Goal: Task Accomplishment & Management: Manage account settings

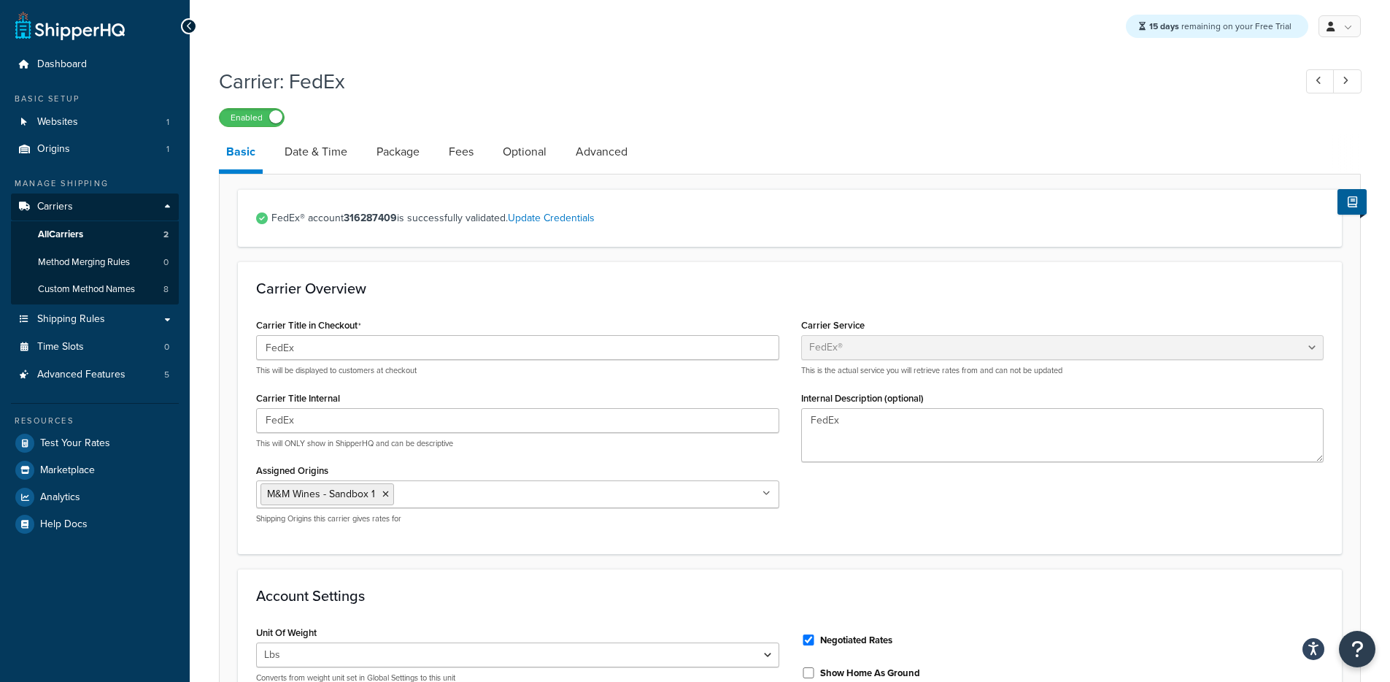
select select "fedEx"
select select "REGULAR_PICKUP"
select select "YOUR_PACKAGING"
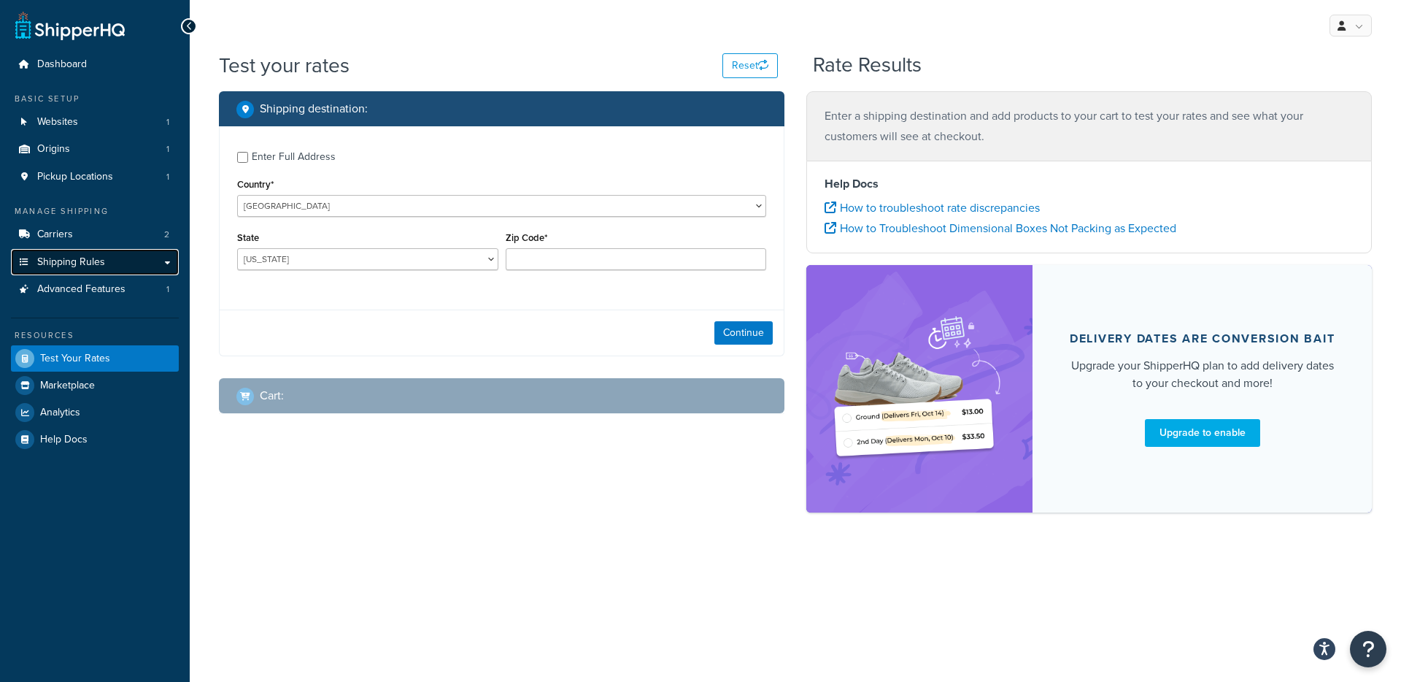
click at [115, 258] on link "Shipping Rules" at bounding box center [95, 262] width 168 height 27
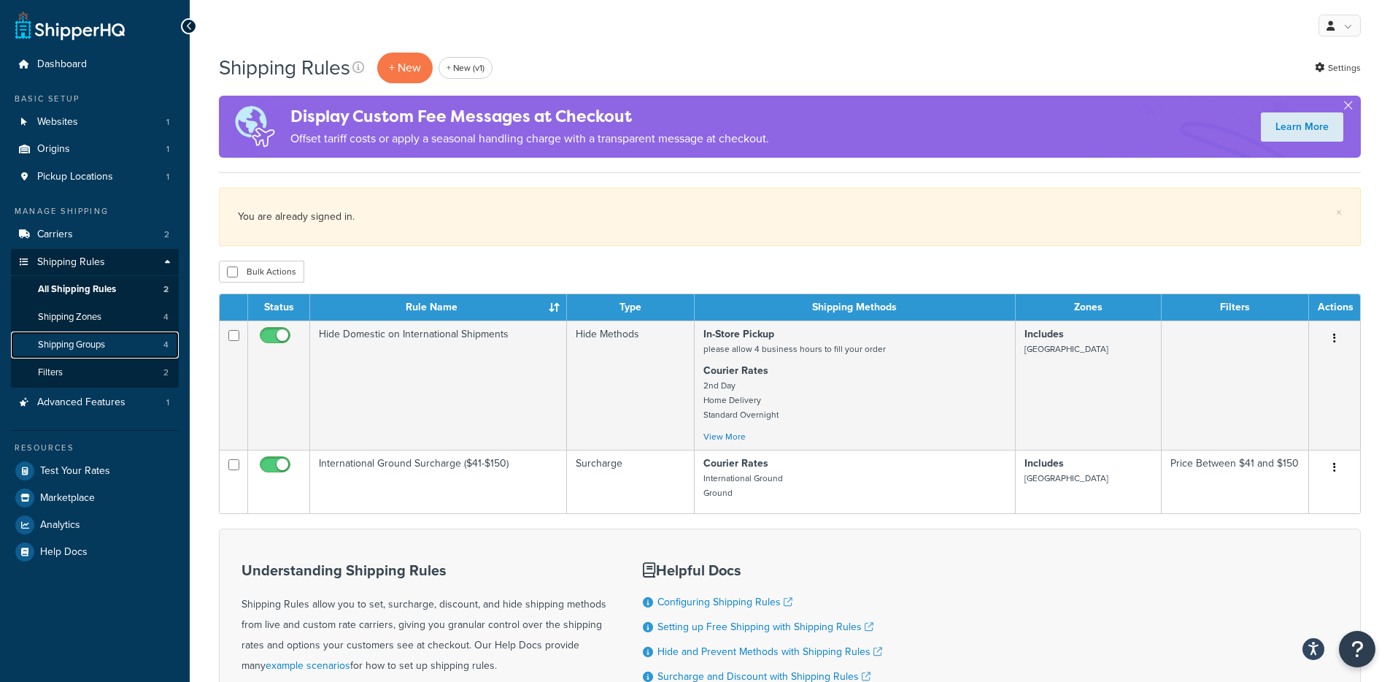
click at [63, 346] on span "Shipping Groups" at bounding box center [71, 345] width 67 height 12
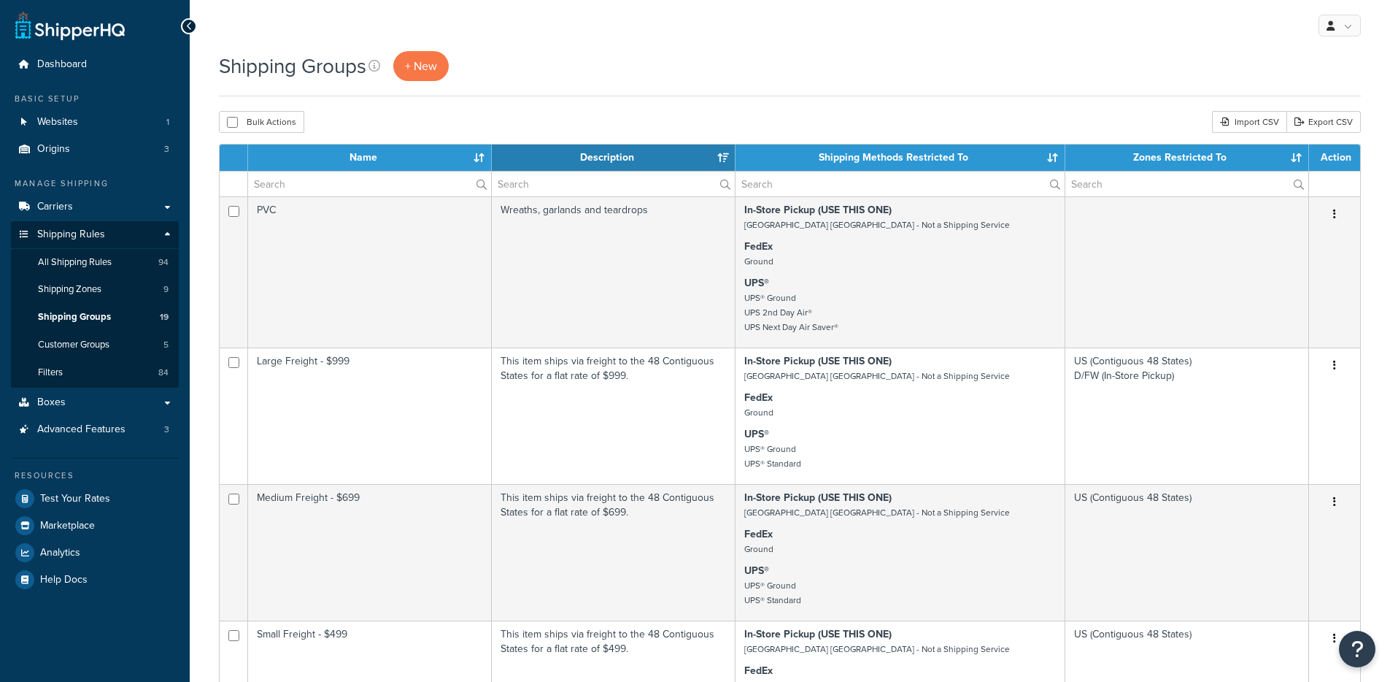
select select "15"
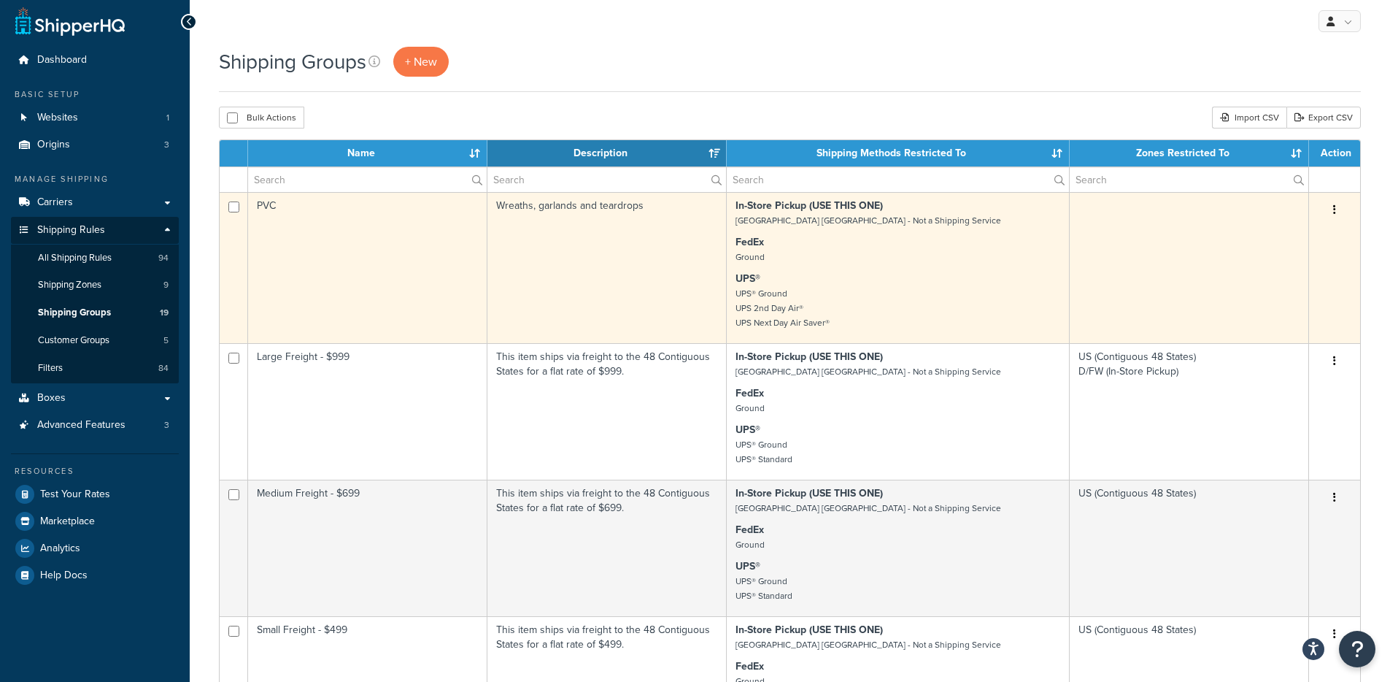
scroll to position [27, 0]
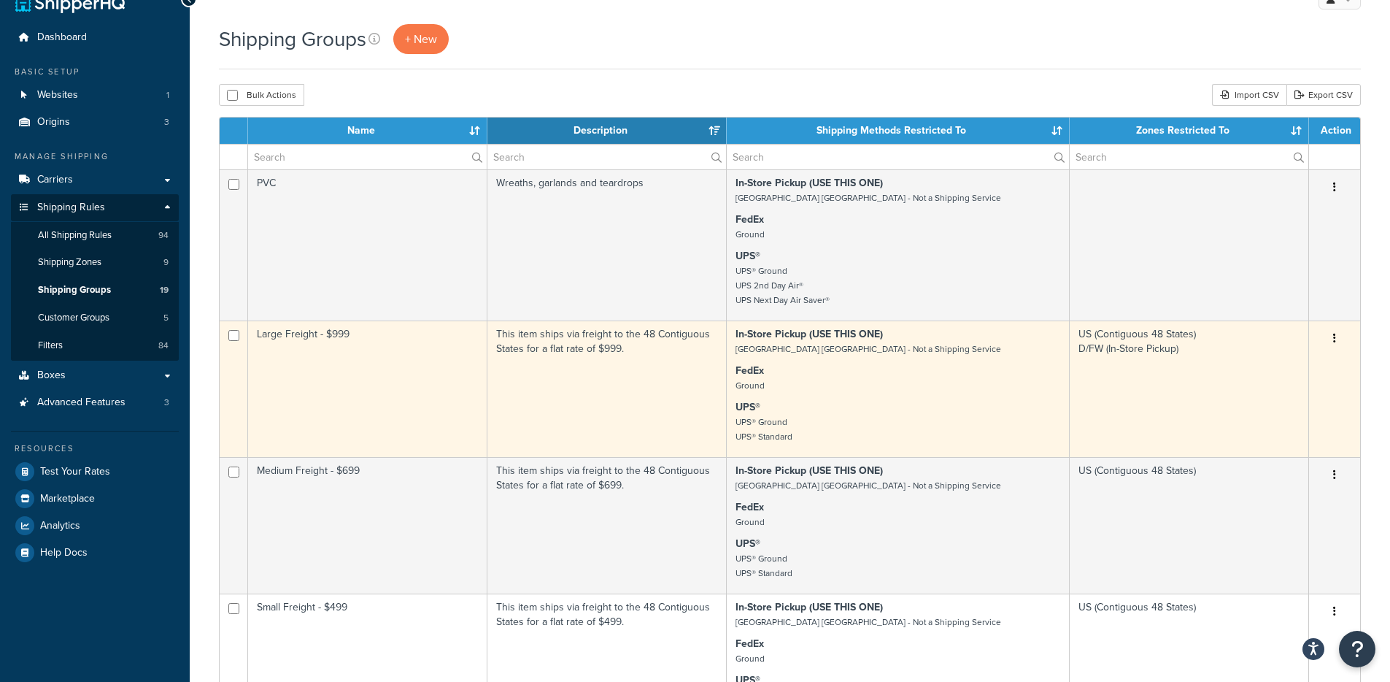
click at [352, 356] on td "Large Freight - $999" at bounding box center [367, 388] width 239 height 136
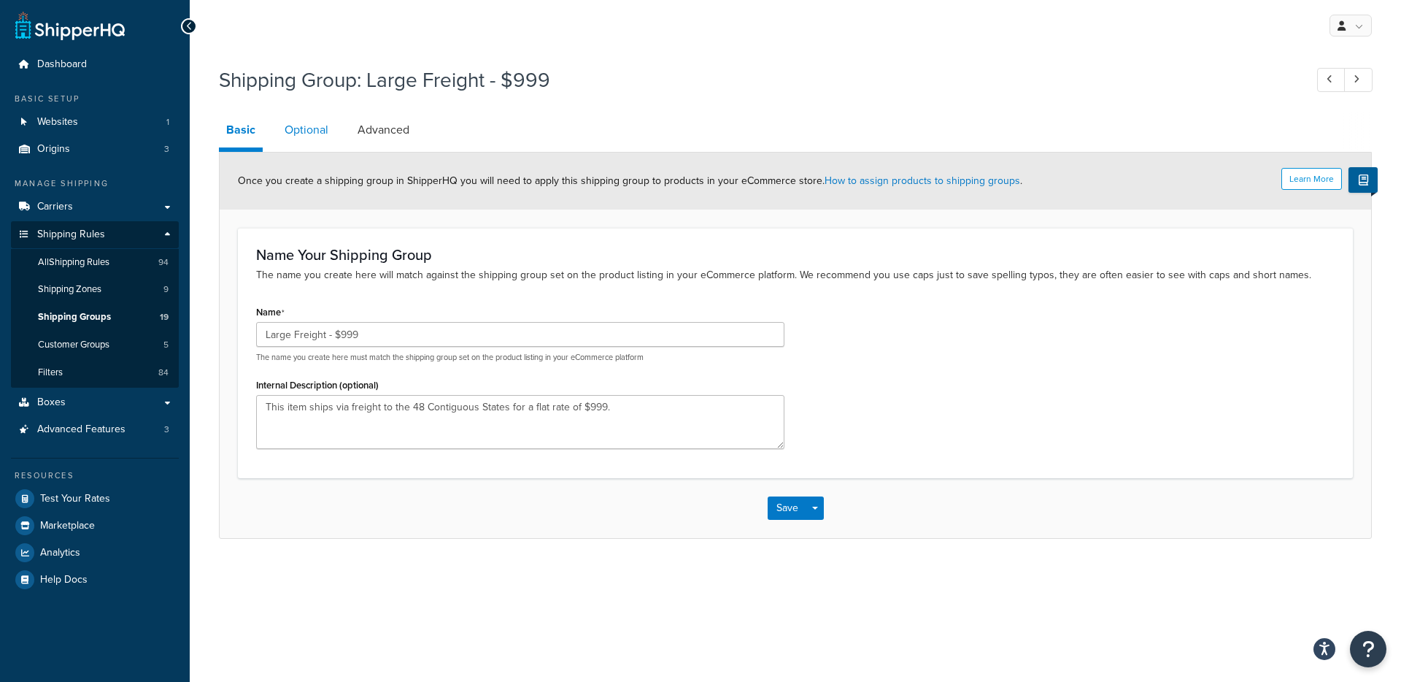
click at [307, 124] on link "Optional" at bounding box center [306, 129] width 58 height 35
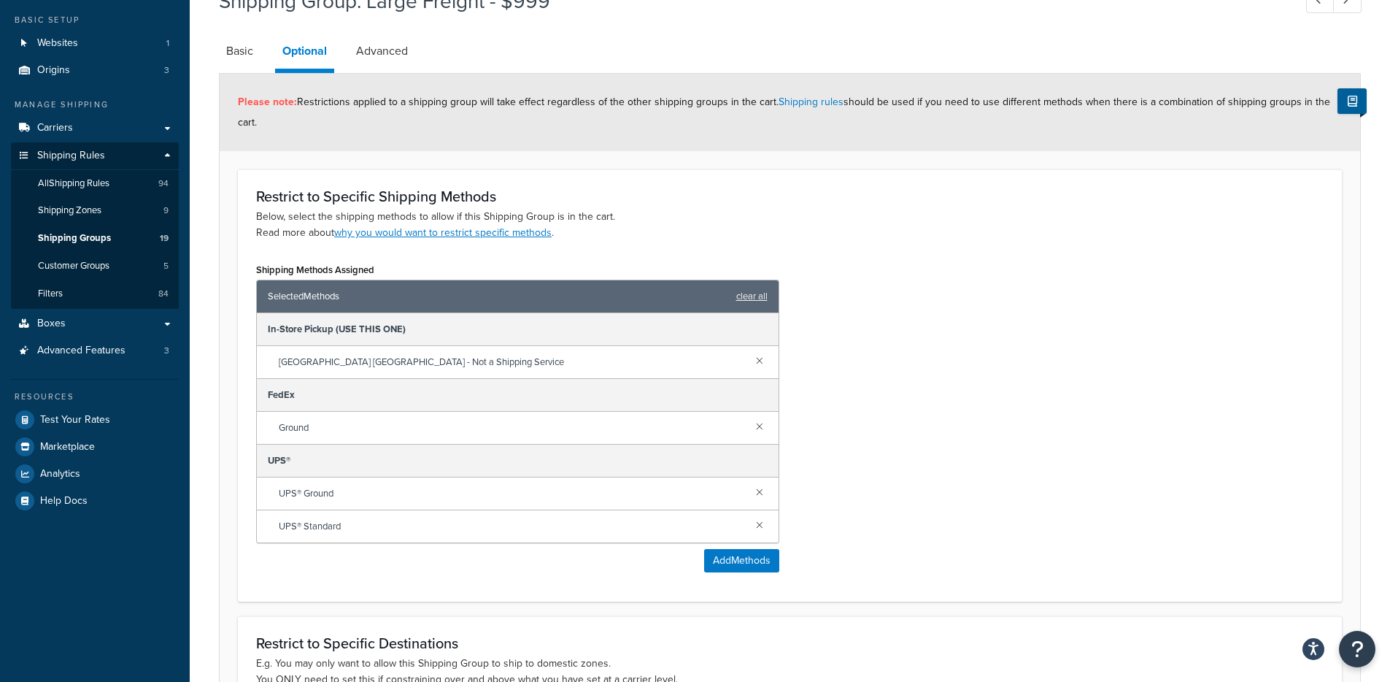
scroll to position [85, 0]
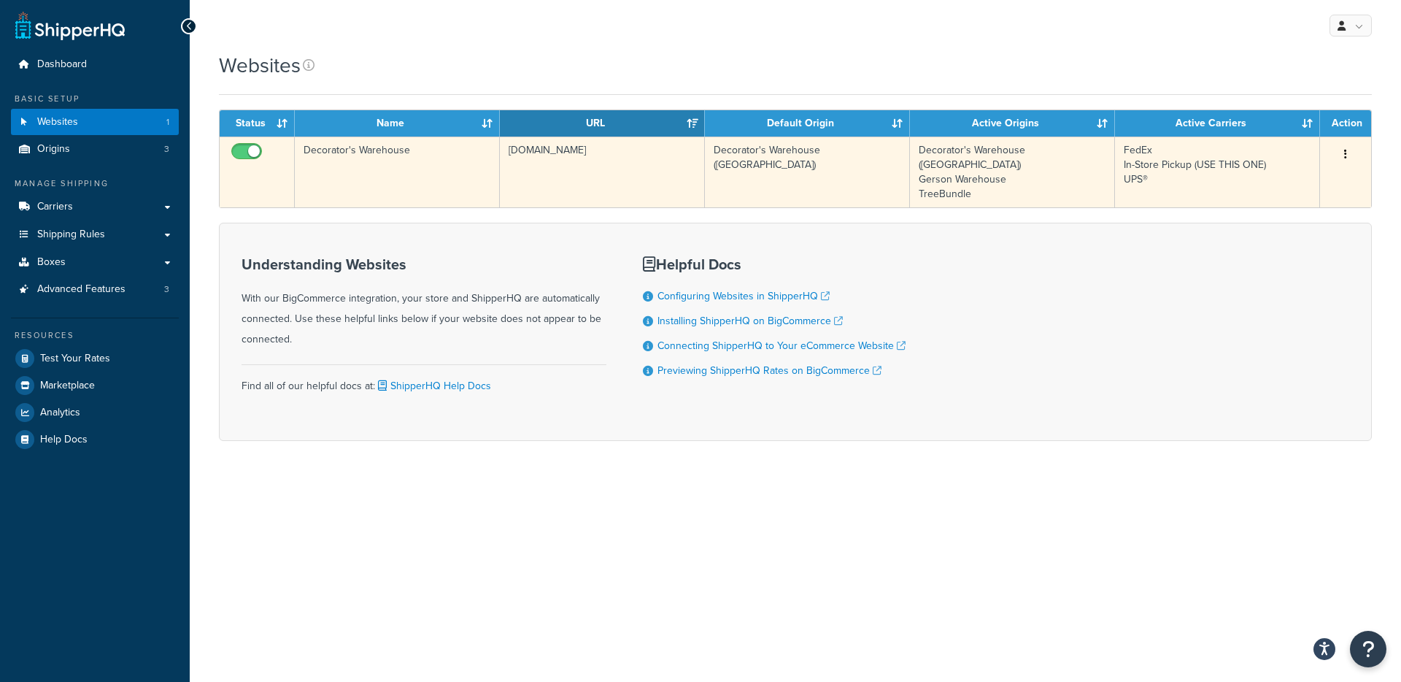
click at [432, 170] on td "Decorator's Warehouse" at bounding box center [397, 171] width 205 height 71
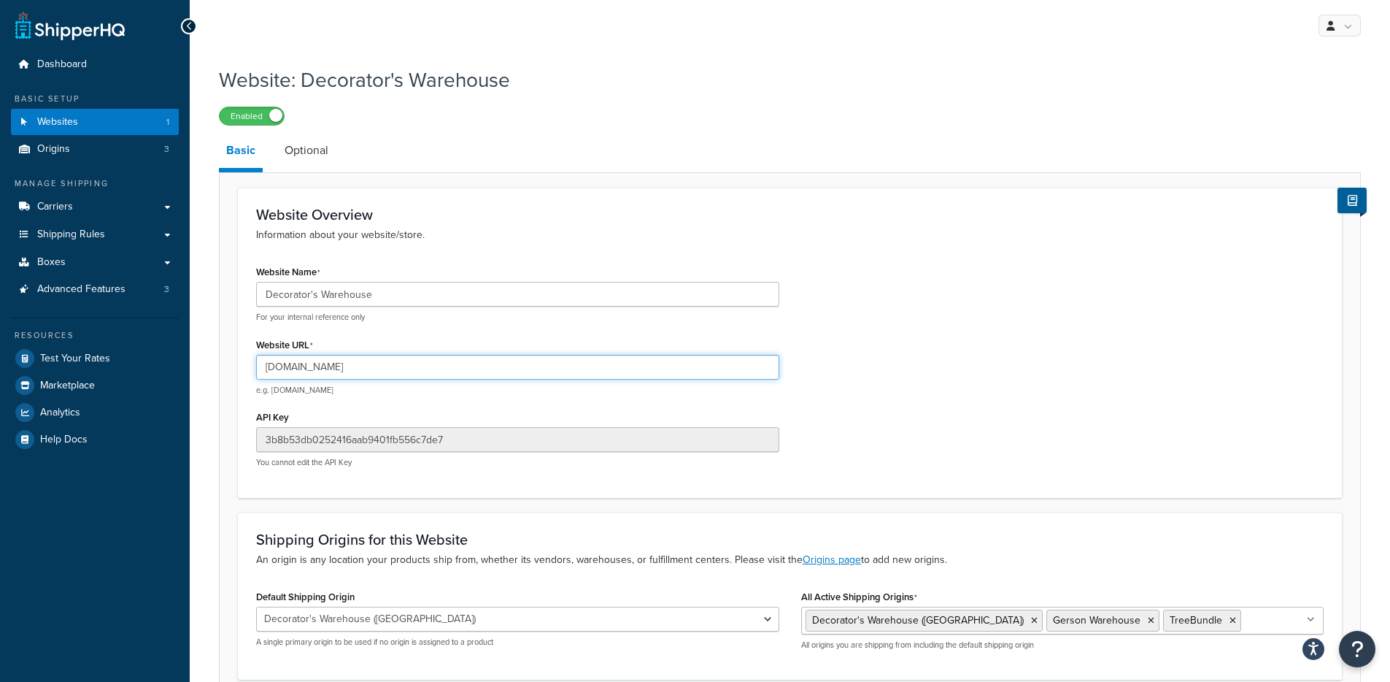
click at [336, 367] on input "[DOMAIN_NAME]" at bounding box center [517, 367] width 523 height 25
